Goal: Find specific page/section: Find specific page/section

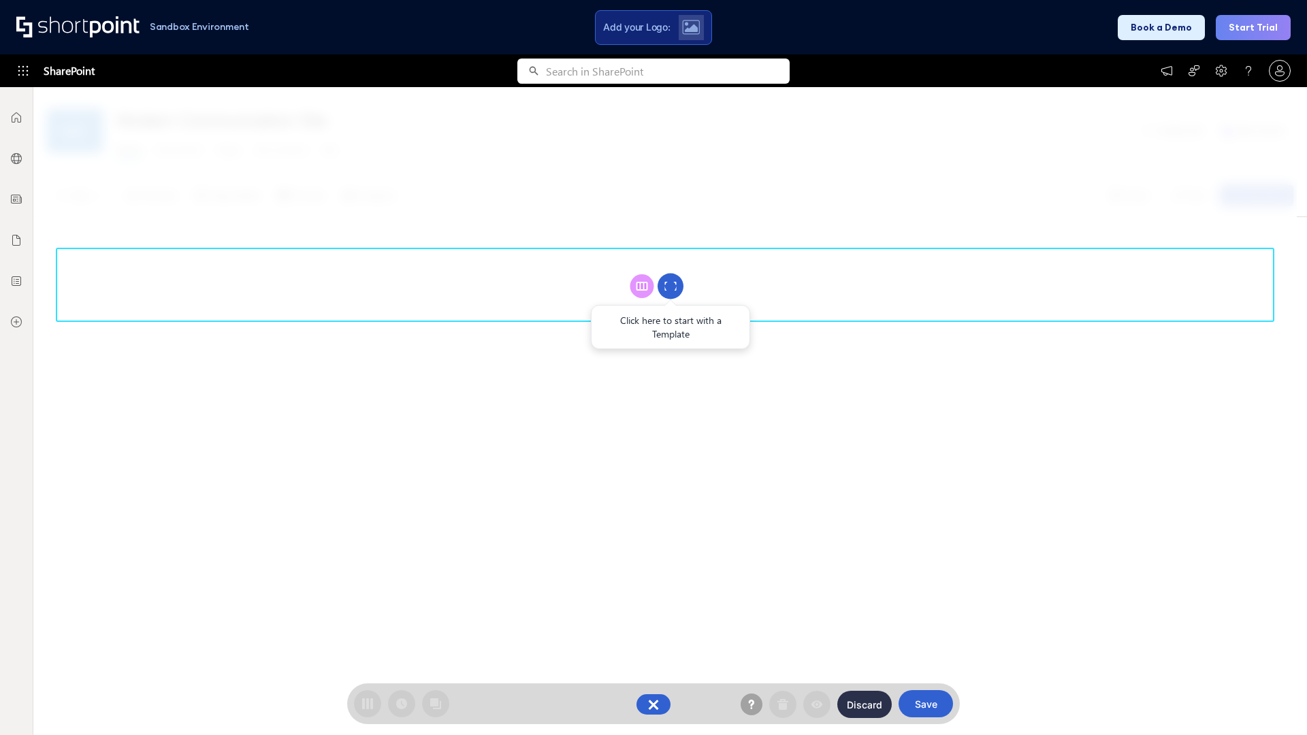
click at [670, 286] on circle at bounding box center [670, 287] width 26 height 26
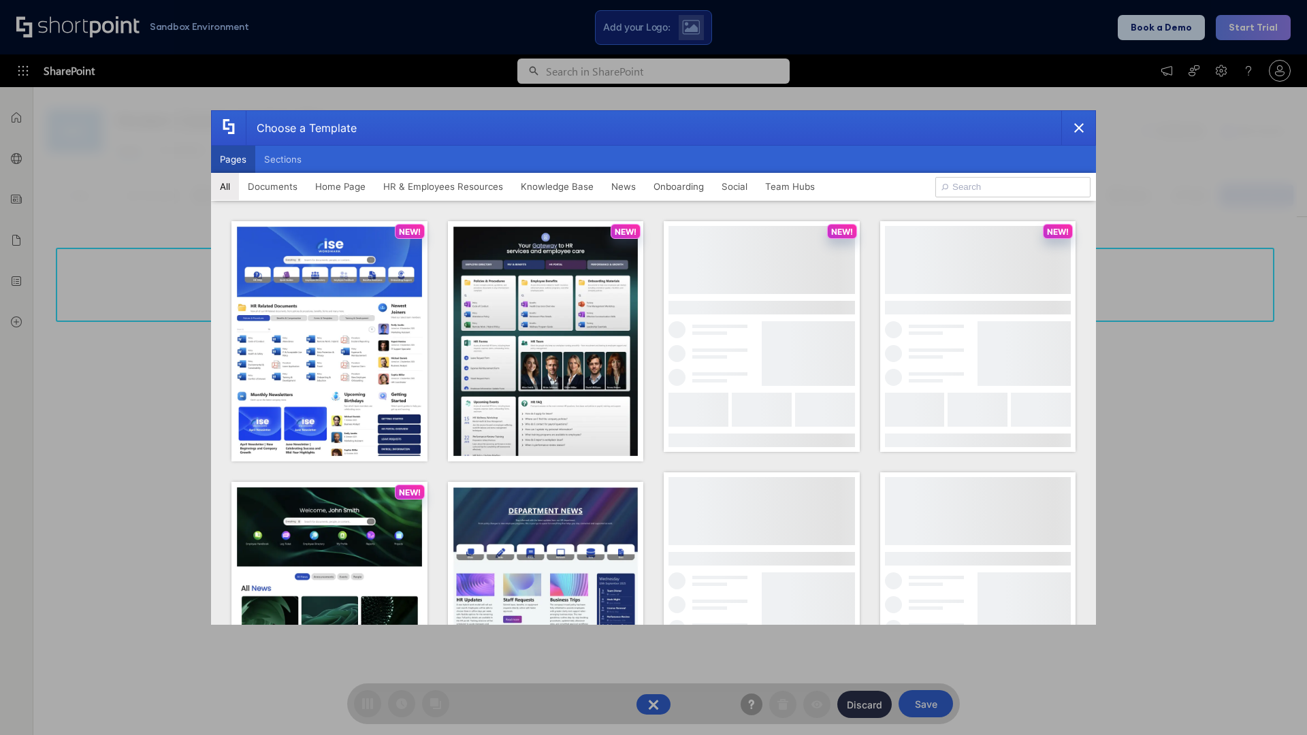
click at [233, 159] on button "Pages" at bounding box center [233, 159] width 44 height 27
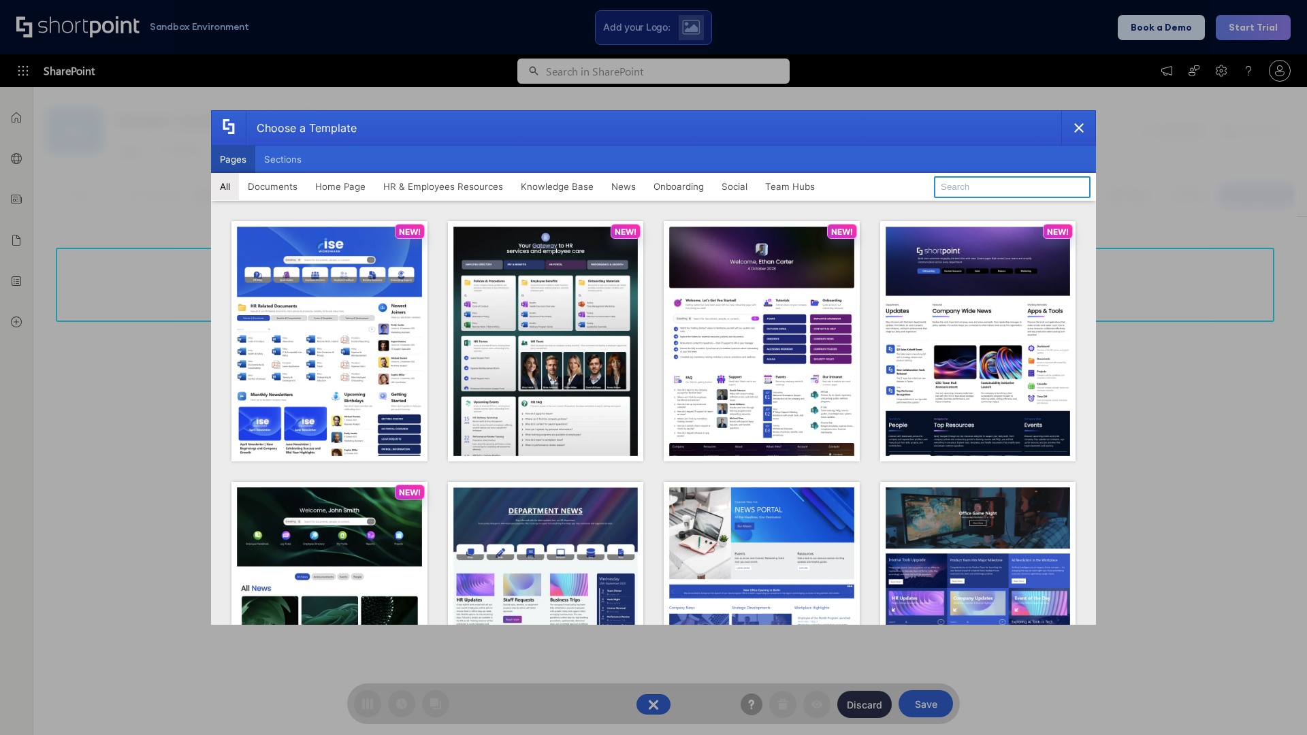
type input "Knowledge Portal 5"
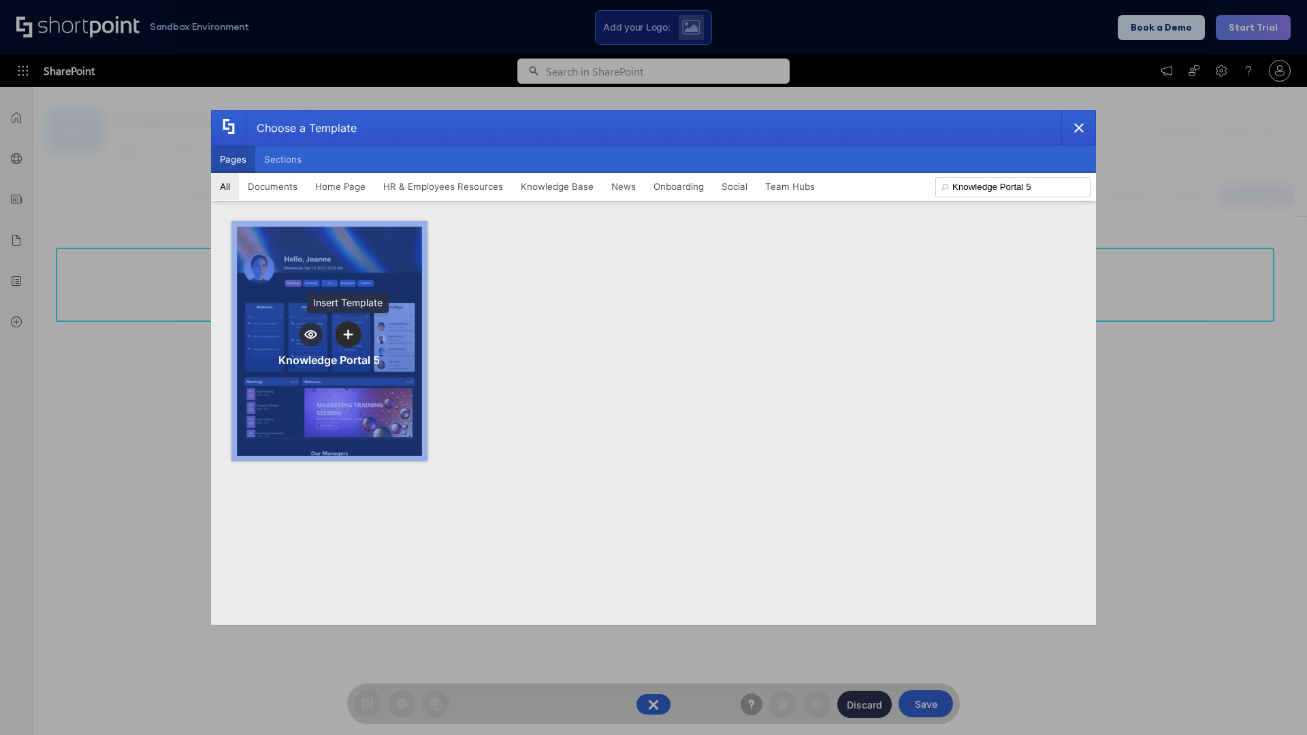
click at [348, 334] on icon "template selector" at bounding box center [348, 334] width 10 height 10
